Goal: Task Accomplishment & Management: Complete application form

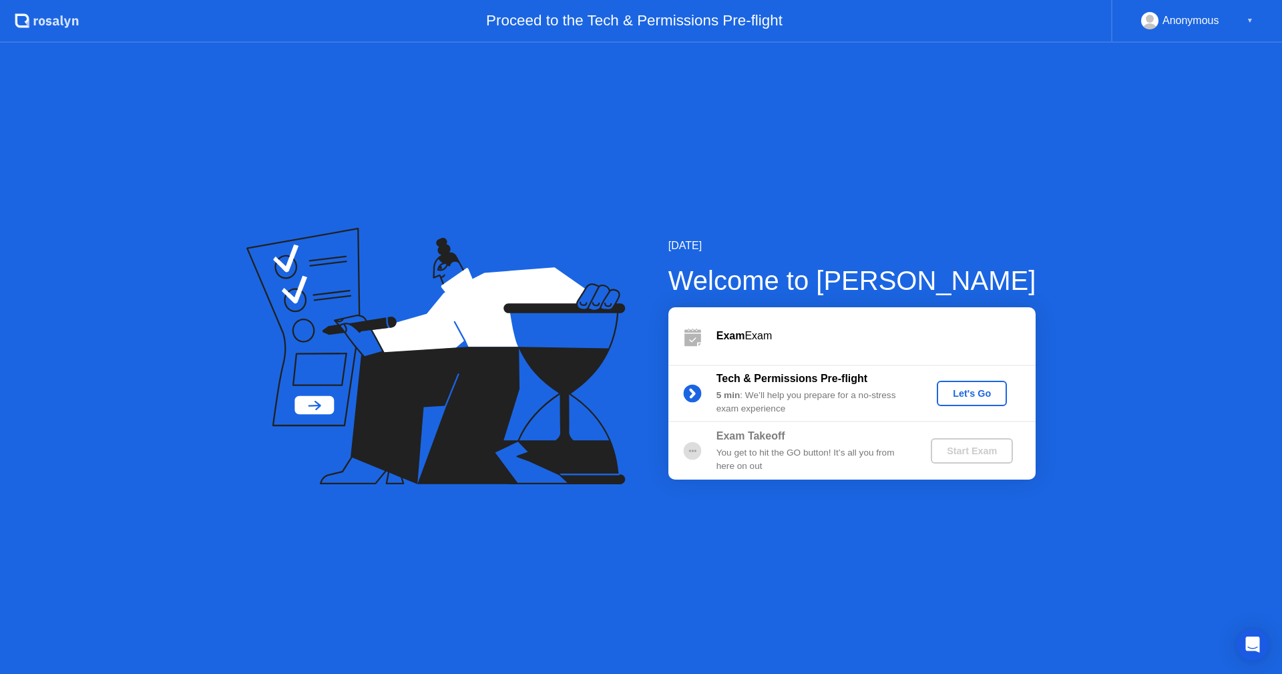
click at [966, 381] on div "Tech & Permissions Pre-flight 5 min : We’ll help you prepare for a no-stress ex…" at bounding box center [851, 393] width 367 height 57
click at [947, 391] on div "Let's Go" at bounding box center [971, 393] width 59 height 11
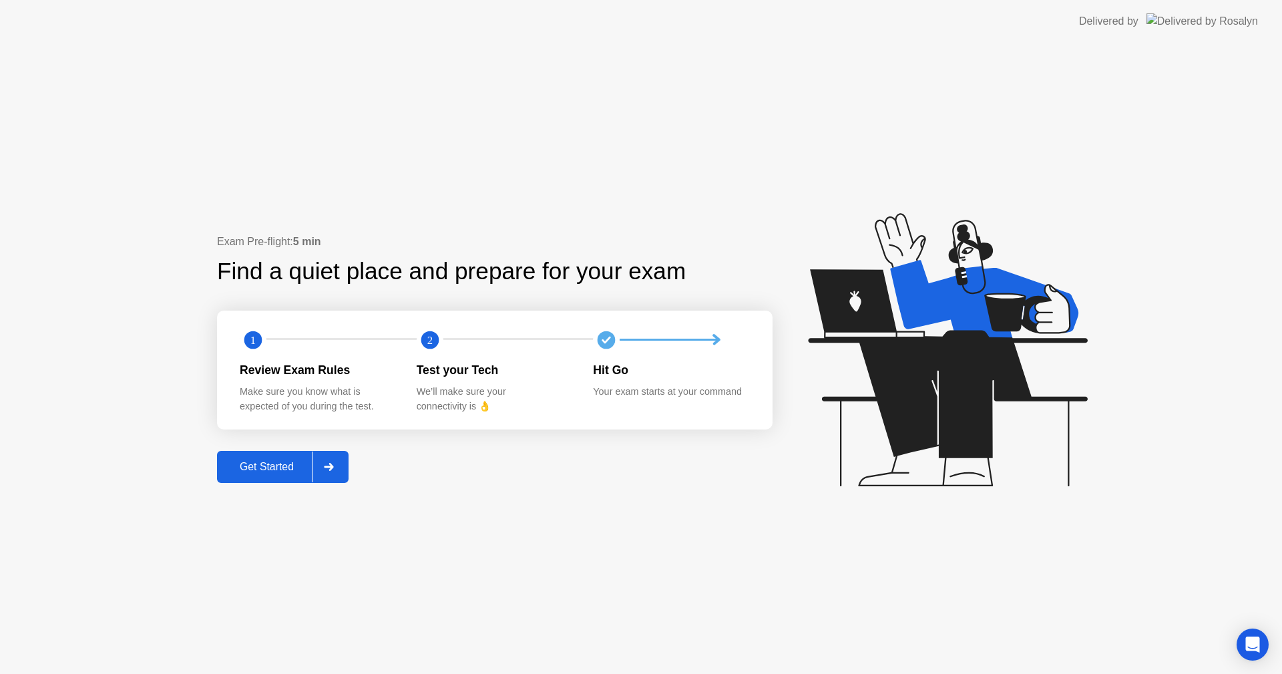
click at [242, 464] on div "Get Started" at bounding box center [266, 467] width 91 height 12
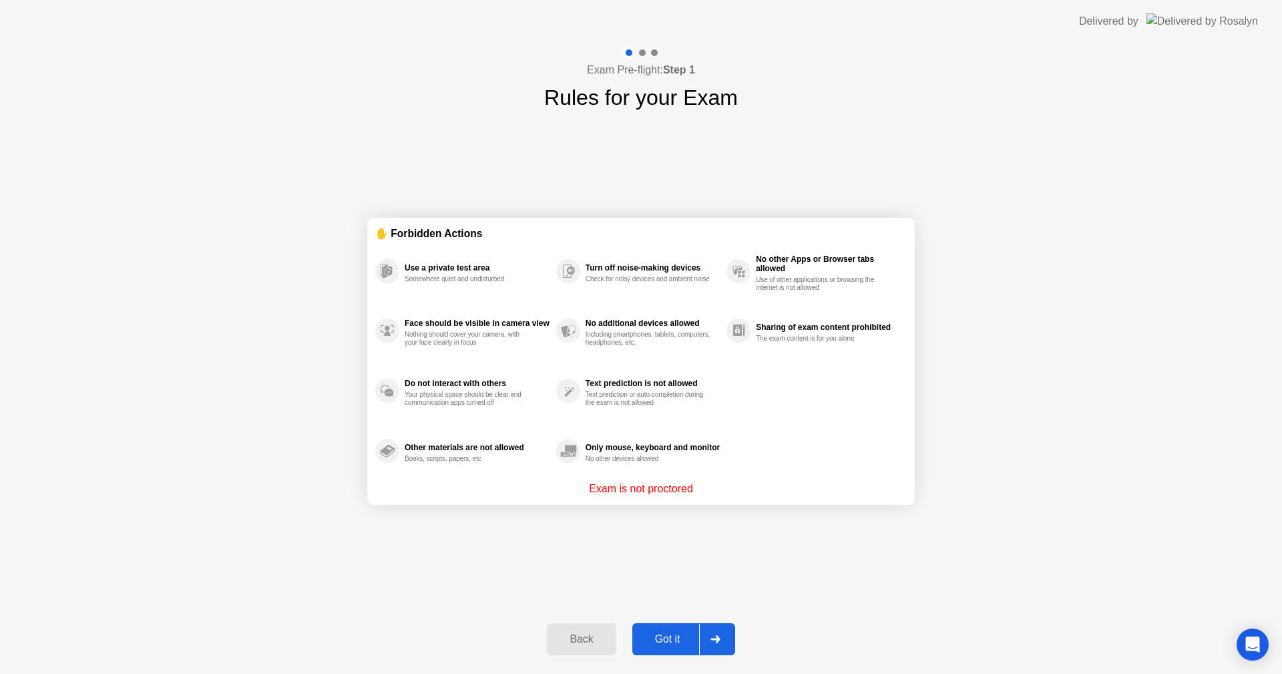
click at [682, 628] on button "Got it" at bounding box center [683, 639] width 103 height 32
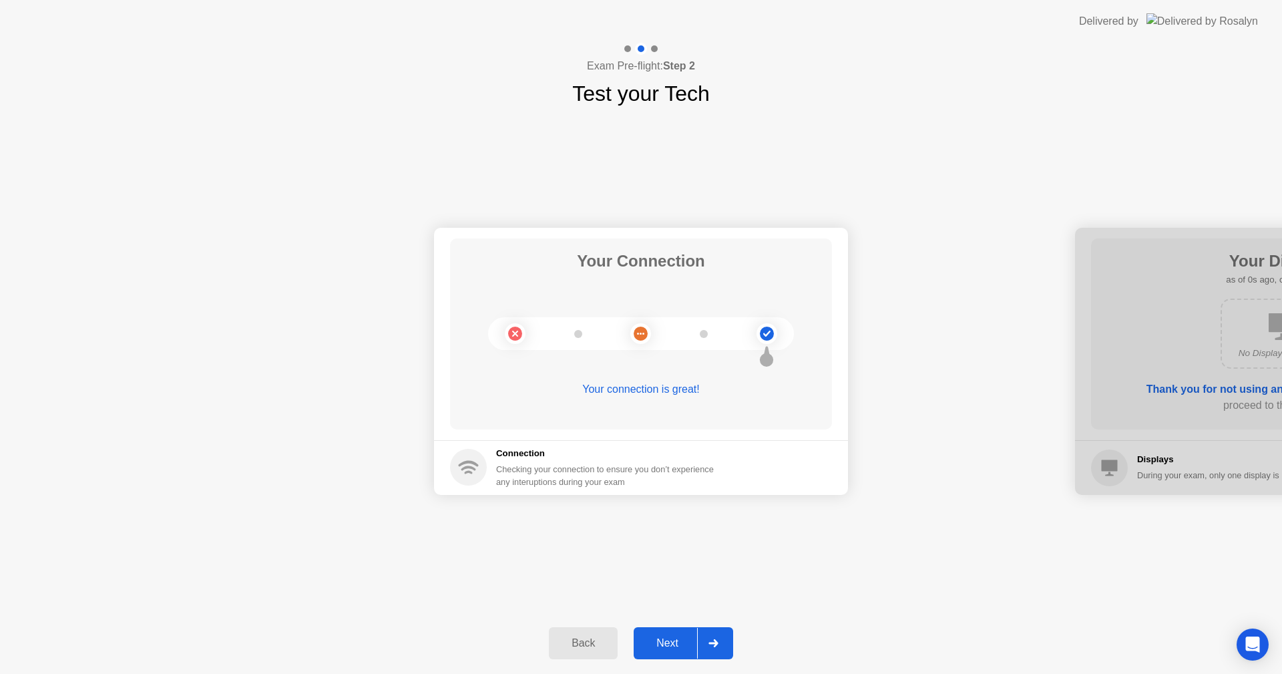
click at [670, 628] on button "Next" at bounding box center [683, 643] width 99 height 32
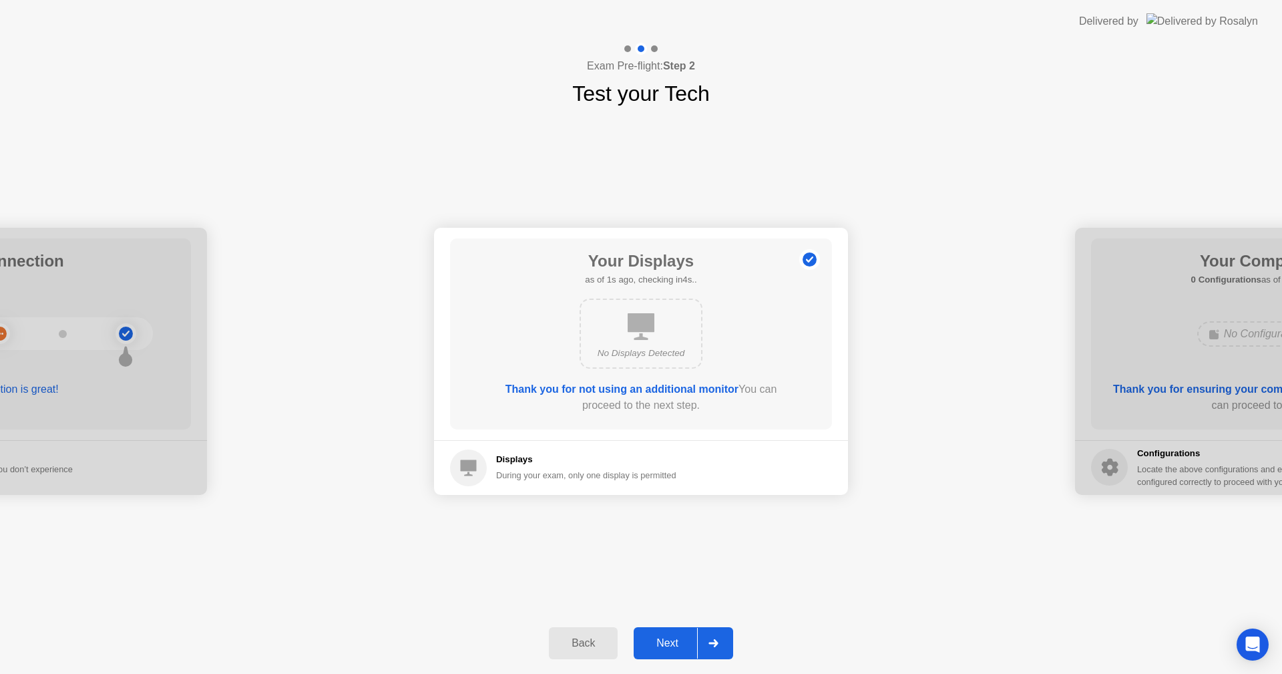
click at [662, 628] on button "Next" at bounding box center [683, 643] width 99 height 32
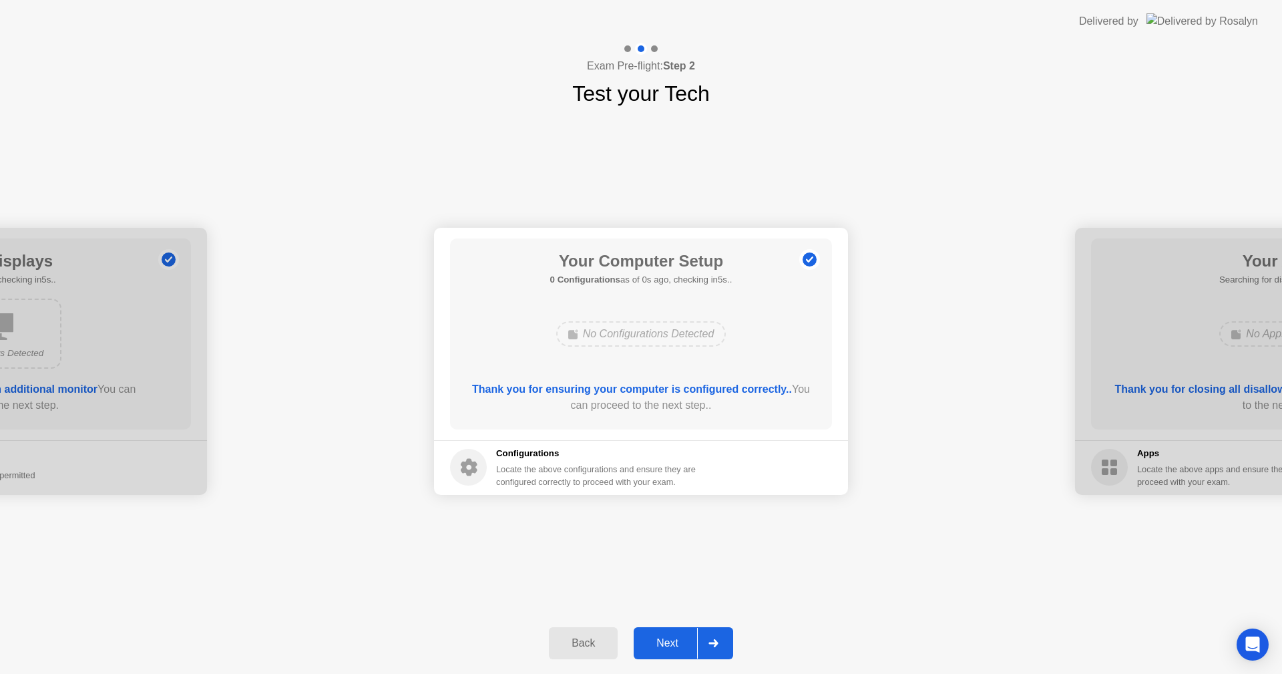
click at [662, 628] on button "Next" at bounding box center [683, 643] width 99 height 32
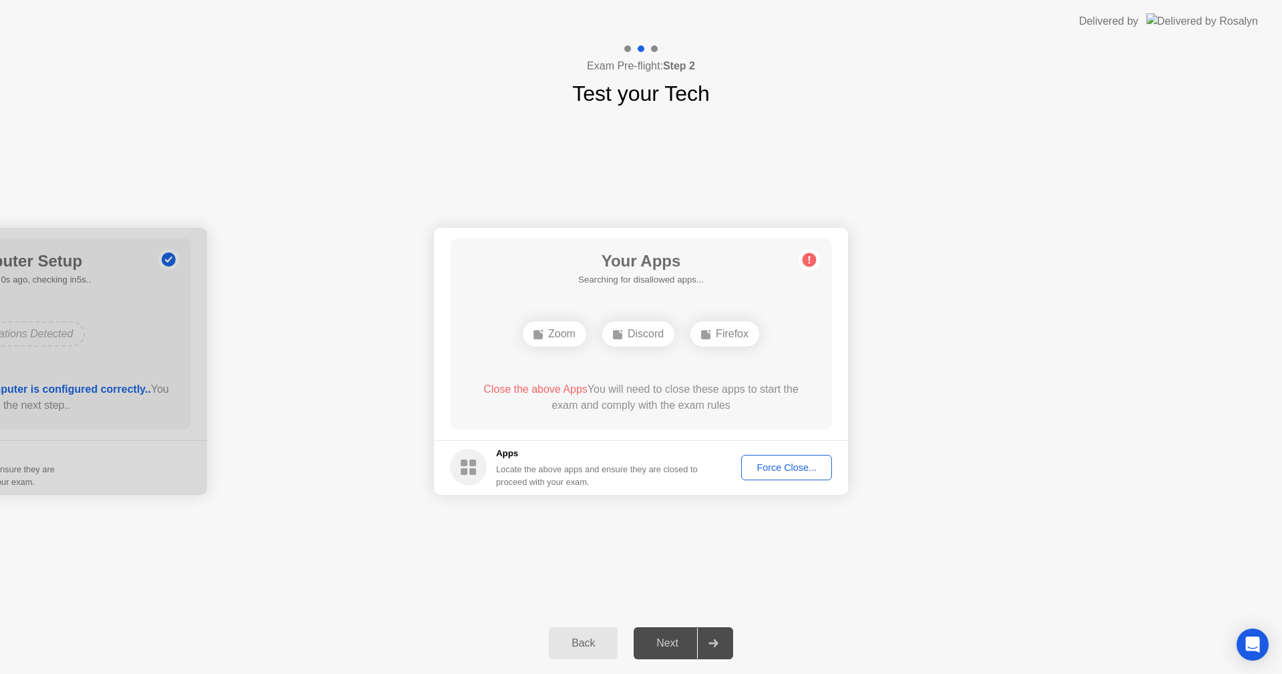
click at [1259, 610] on div "Exam Pre-flight: Step 2 Test your Tech Your Connection Your connection is great…" at bounding box center [641, 358] width 1282 height 631
click at [1216, 531] on div "Your Connection Your connection is great! Connection Checking your connection t…" at bounding box center [641, 360] width 1282 height 503
click at [775, 475] on button "Force Close..." at bounding box center [786, 467] width 91 height 25
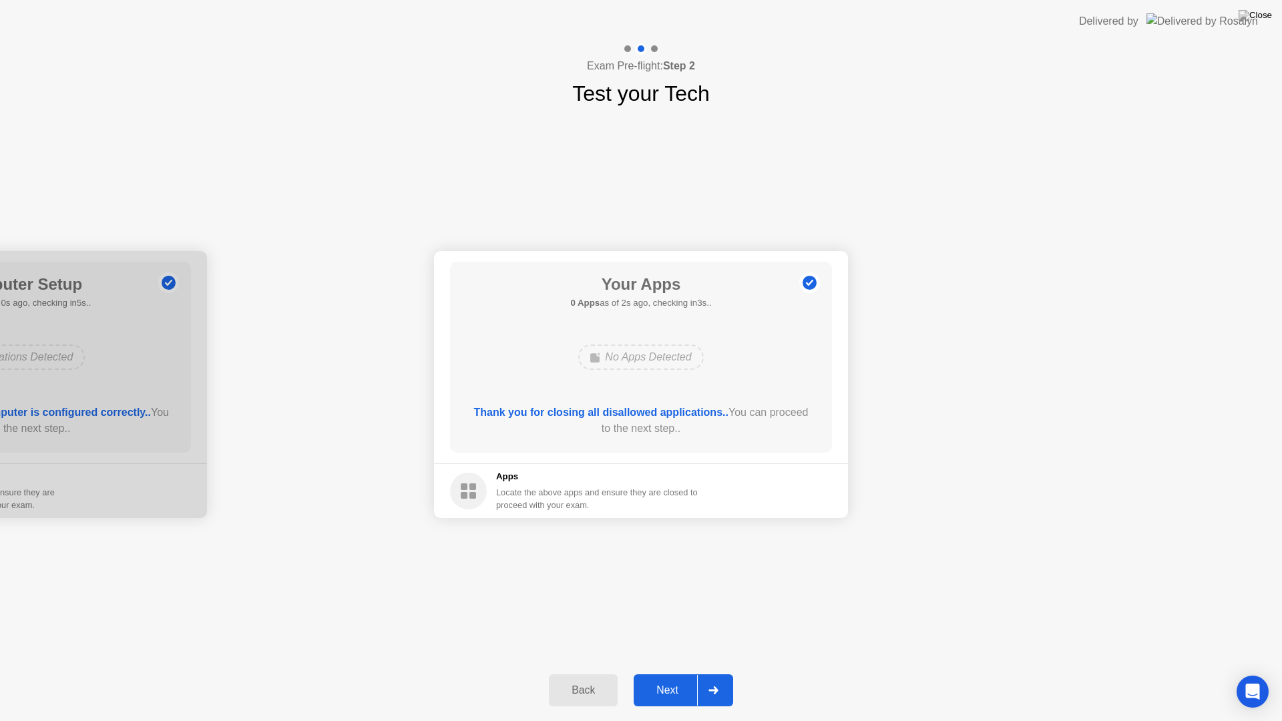
click at [670, 673] on div "Next" at bounding box center [667, 690] width 59 height 12
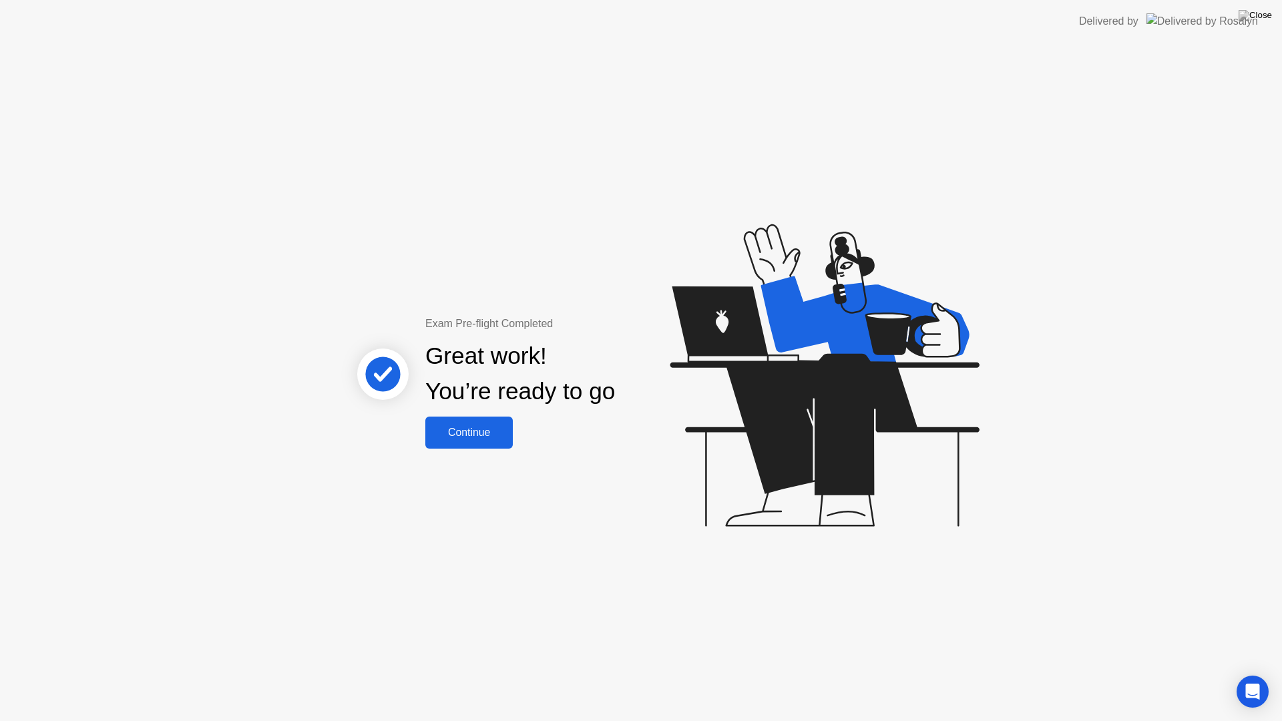
click at [487, 447] on button "Continue" at bounding box center [468, 433] width 87 height 32
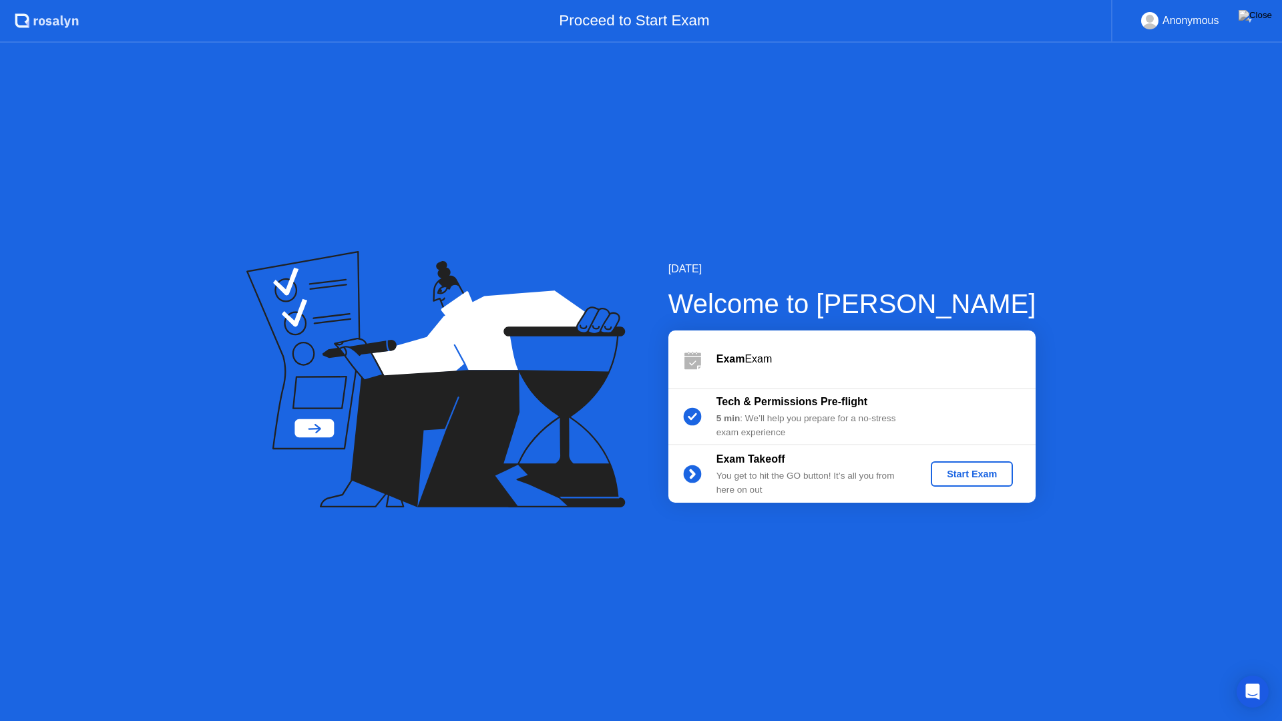
click at [950, 474] on div "Start Exam" at bounding box center [971, 474] width 71 height 11
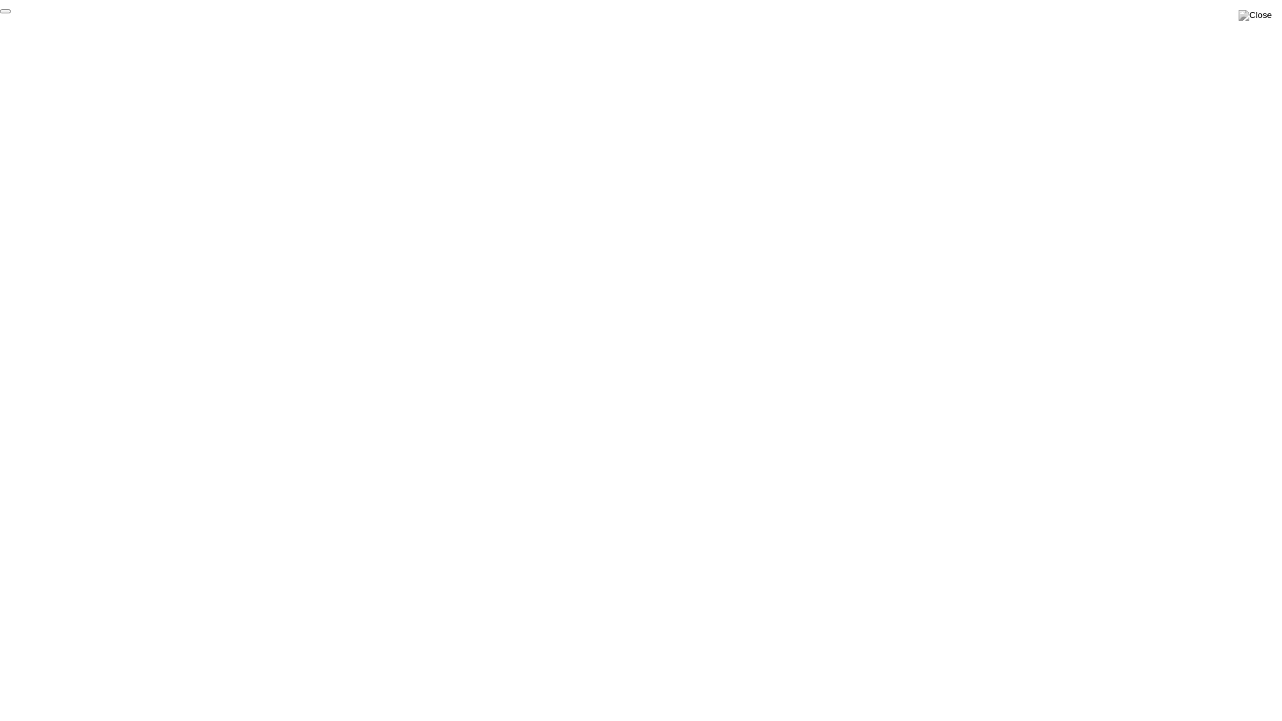
click div "End Proctoring Session"
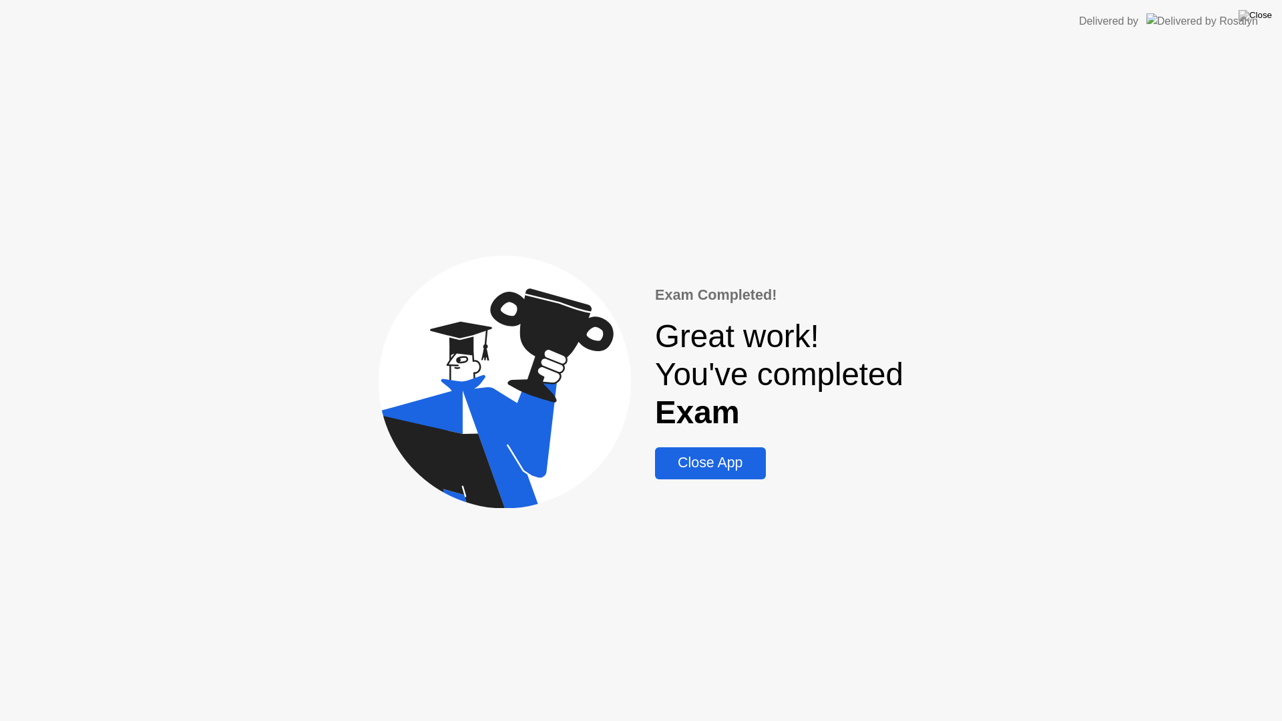
click at [738, 462] on div "Close App" at bounding box center [710, 463] width 102 height 17
